Goal: Find specific page/section: Find specific page/section

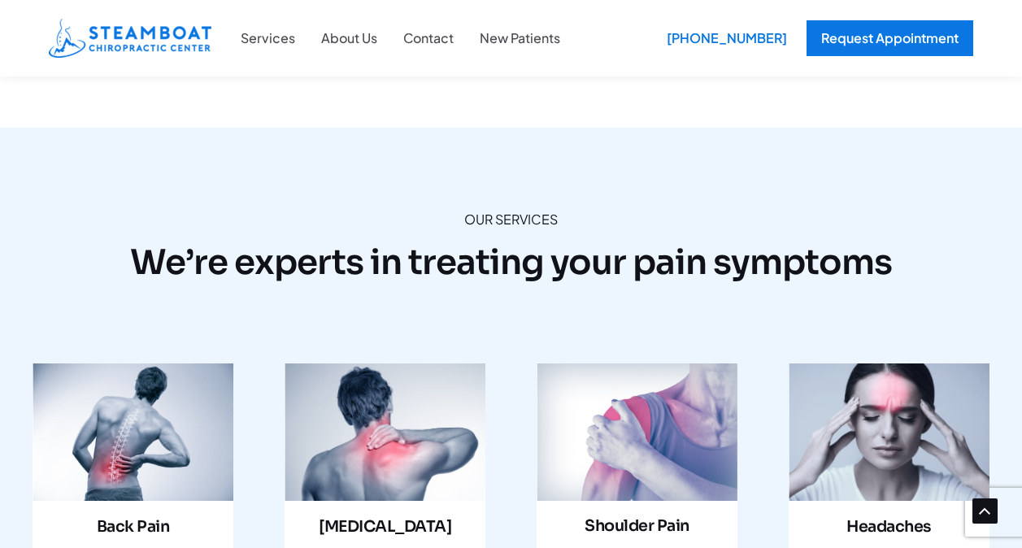
scroll to position [1571, 0]
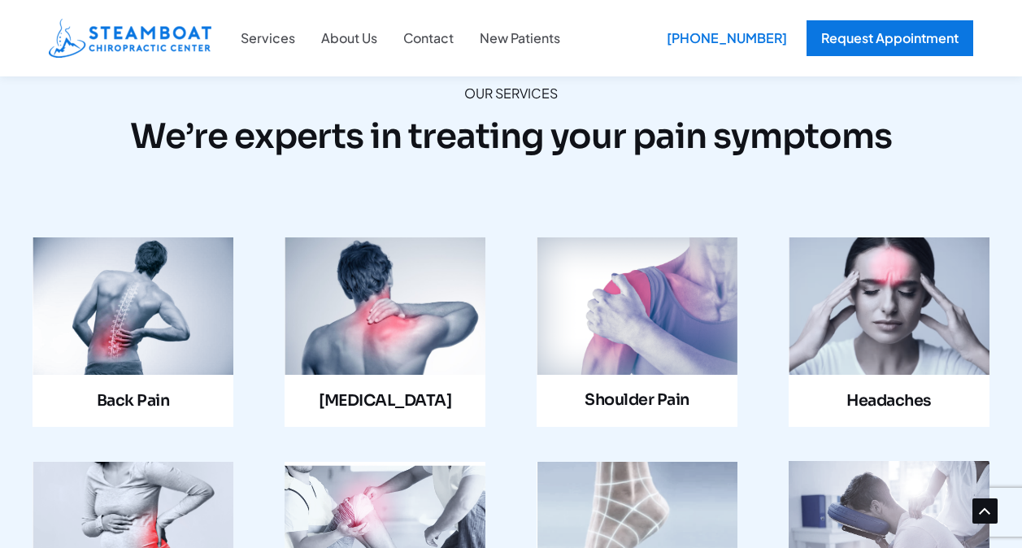
click at [390, 272] on link "Infobox Link" at bounding box center [385, 332] width 201 height 190
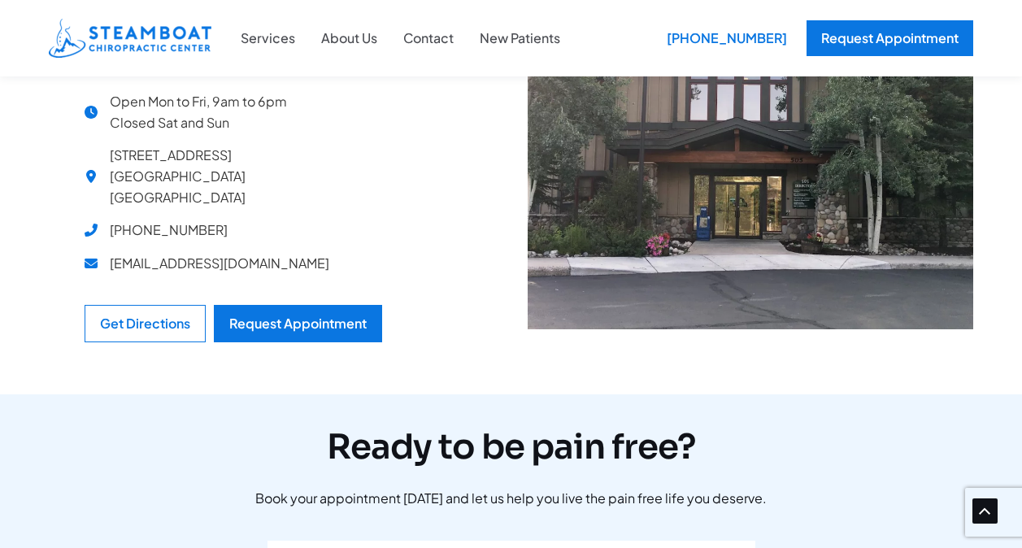
scroll to position [1741, 0]
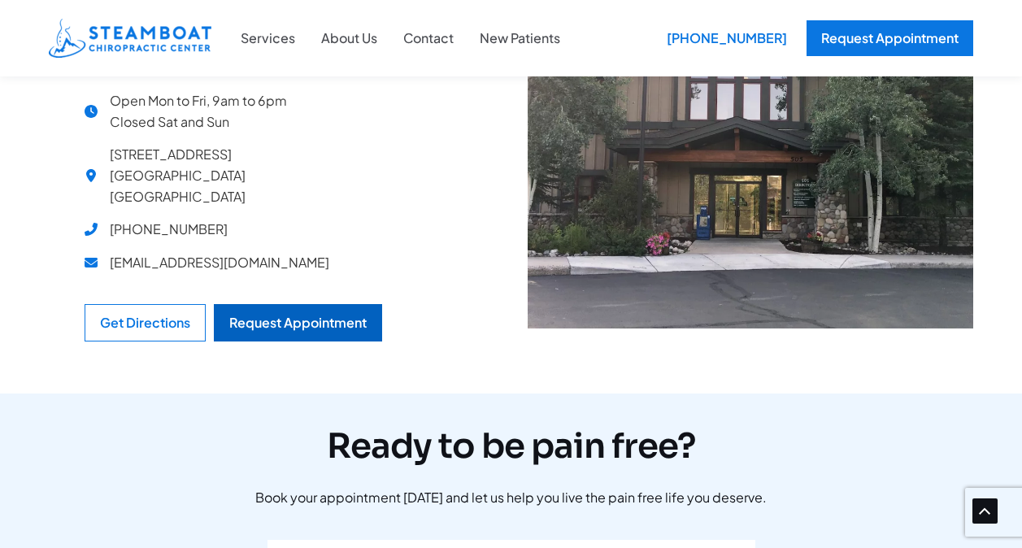
click at [298, 316] on div "Request Appointment" at bounding box center [297, 322] width 137 height 13
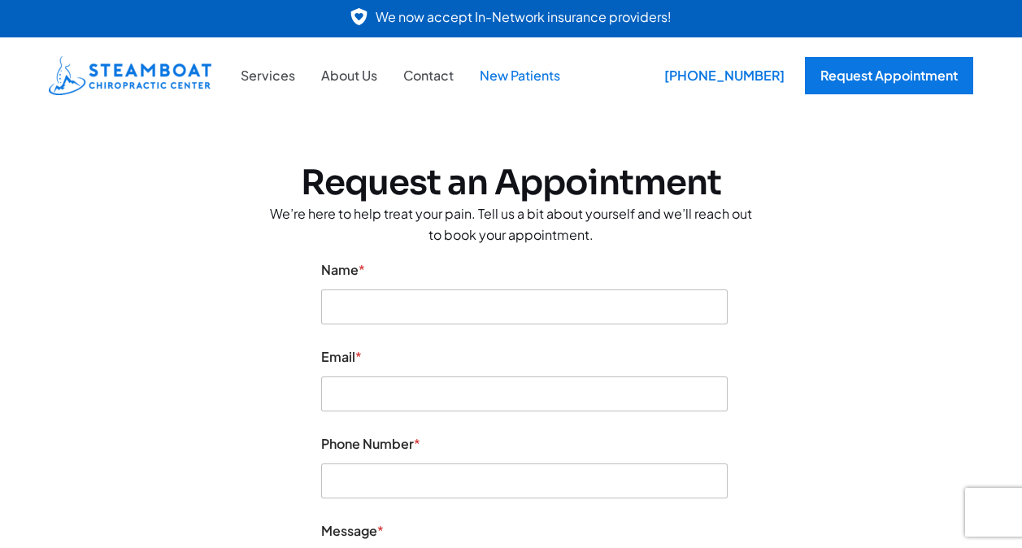
click at [524, 72] on link "New Patients" at bounding box center [520, 75] width 107 height 21
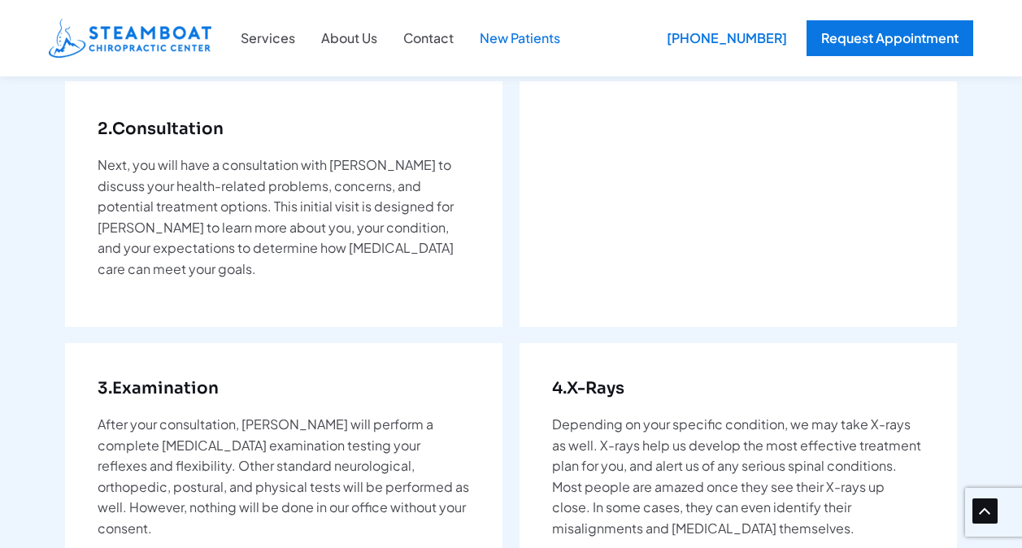
scroll to position [432, 0]
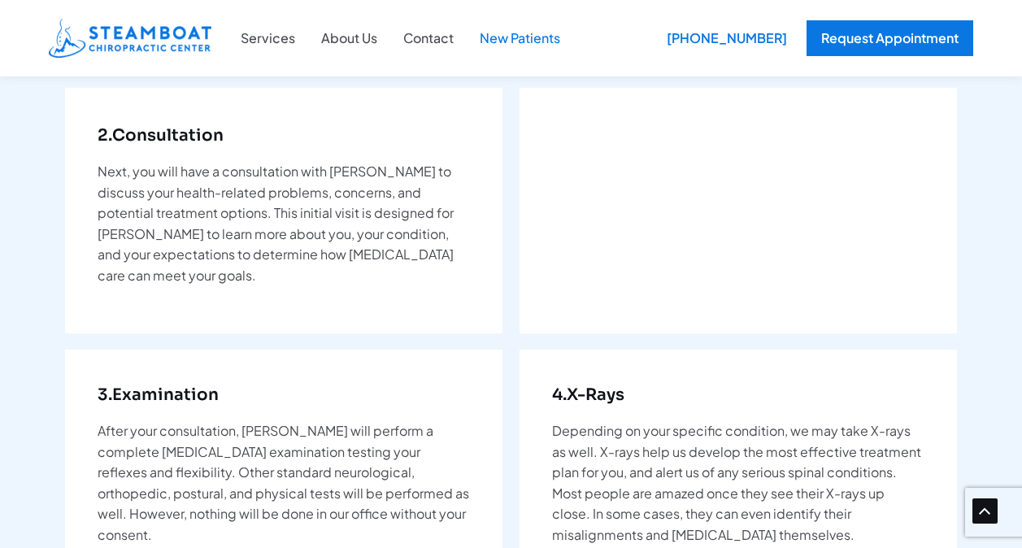
click at [734, 80] on div "1. Patient Forms Upon entering our office, our receptionist will welcome you as…" at bounding box center [511, 511] width 892 height 1266
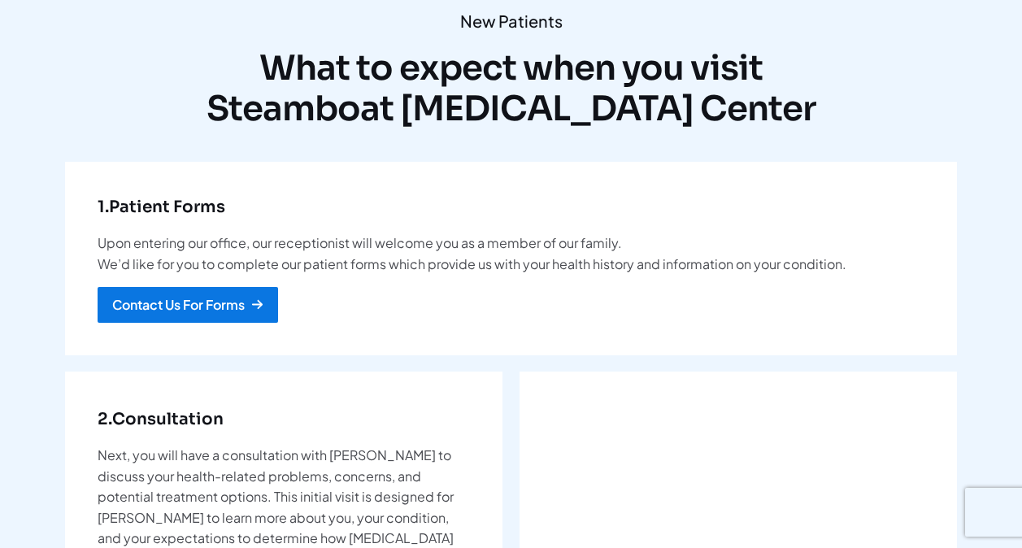
scroll to position [0, 0]
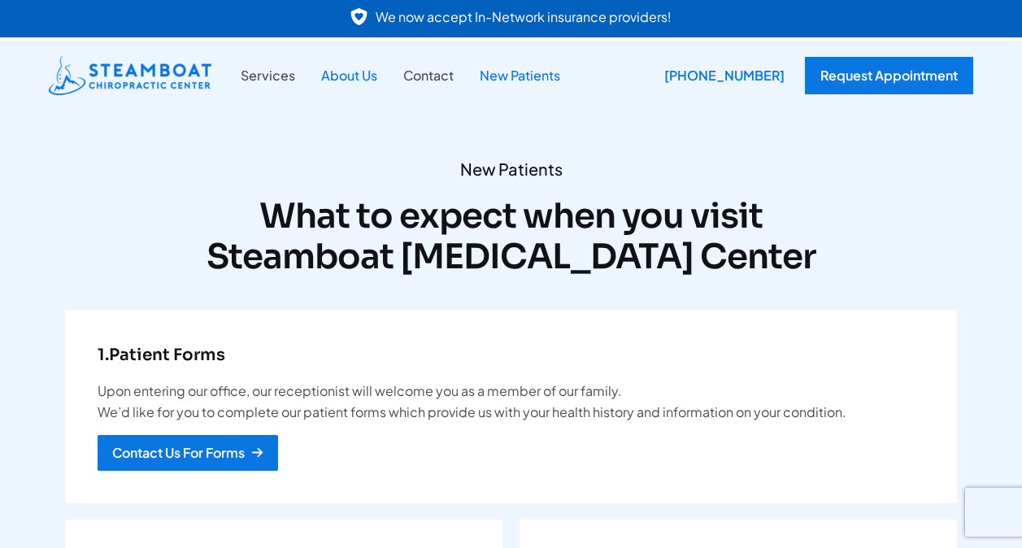
click at [349, 69] on link "About Us" at bounding box center [349, 75] width 82 height 21
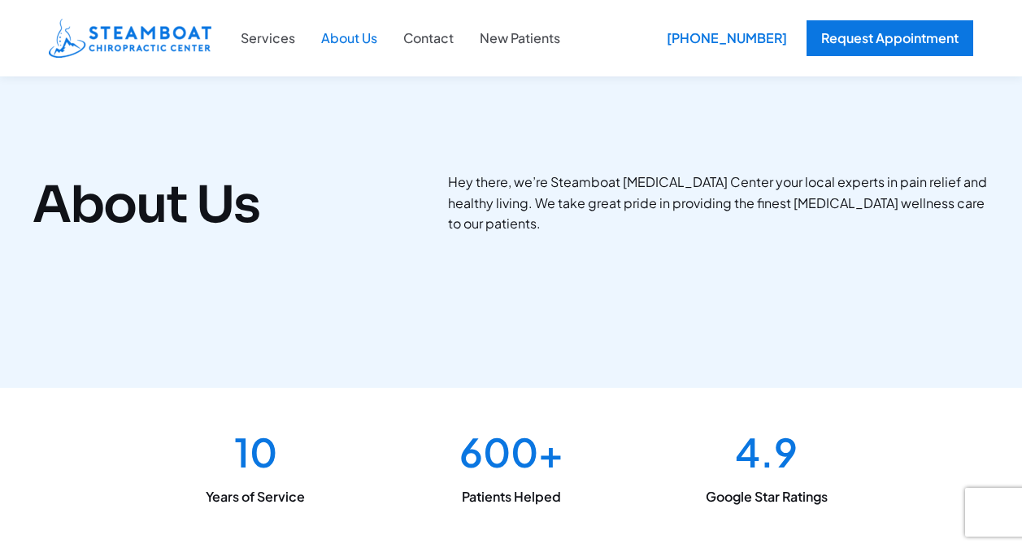
scroll to position [50, 0]
click at [494, 31] on link "New Patients" at bounding box center [520, 38] width 107 height 21
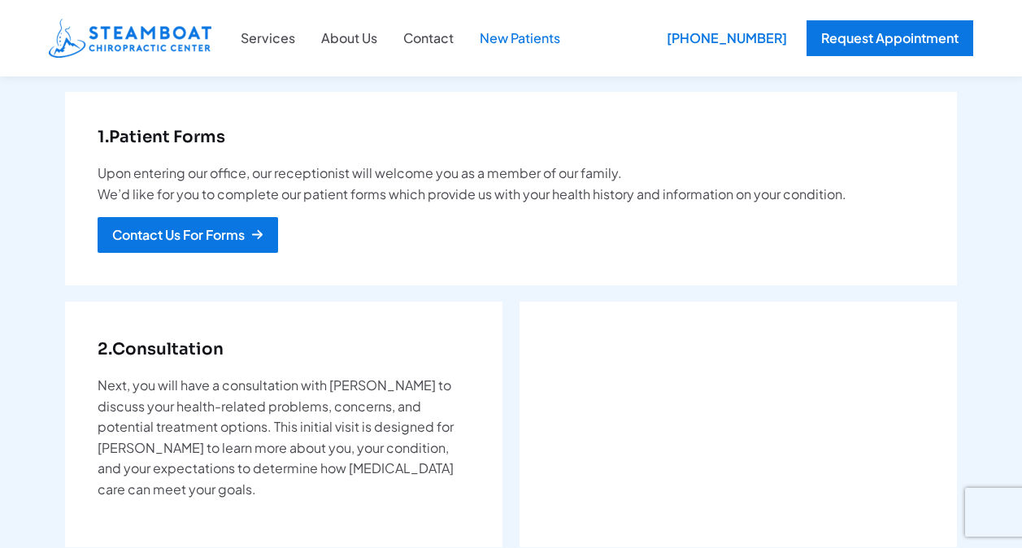
scroll to position [220, 0]
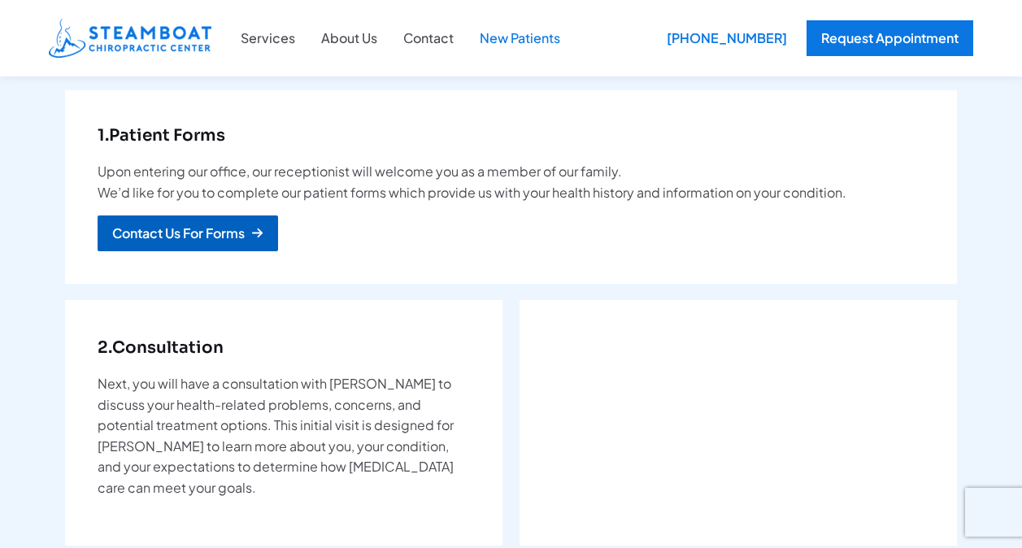
click at [207, 233] on div "Contact Us For Forms" at bounding box center [178, 233] width 133 height 13
